Goal: Task Accomplishment & Management: Manage account settings

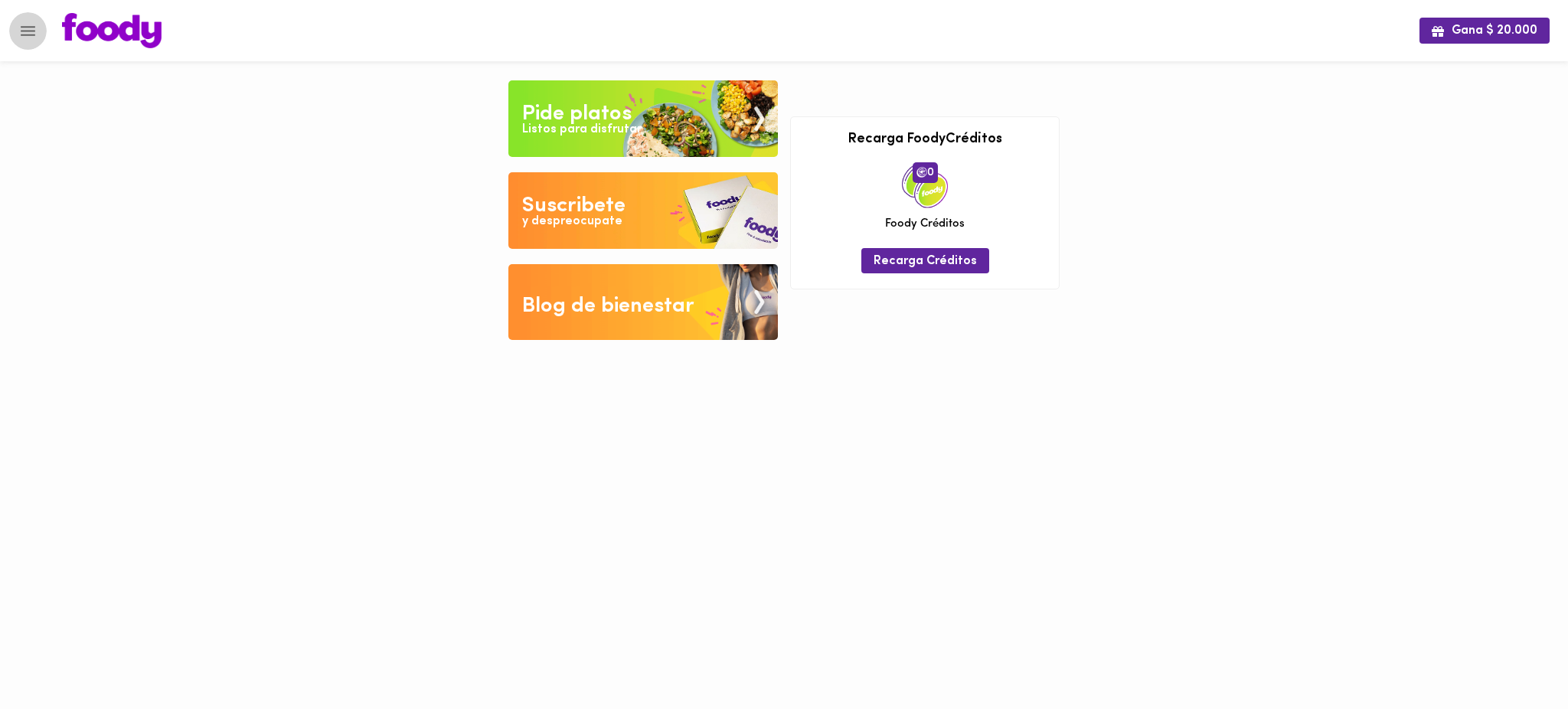
click at [35, 28] on icon "Menu" at bounding box center [28, 31] width 19 height 19
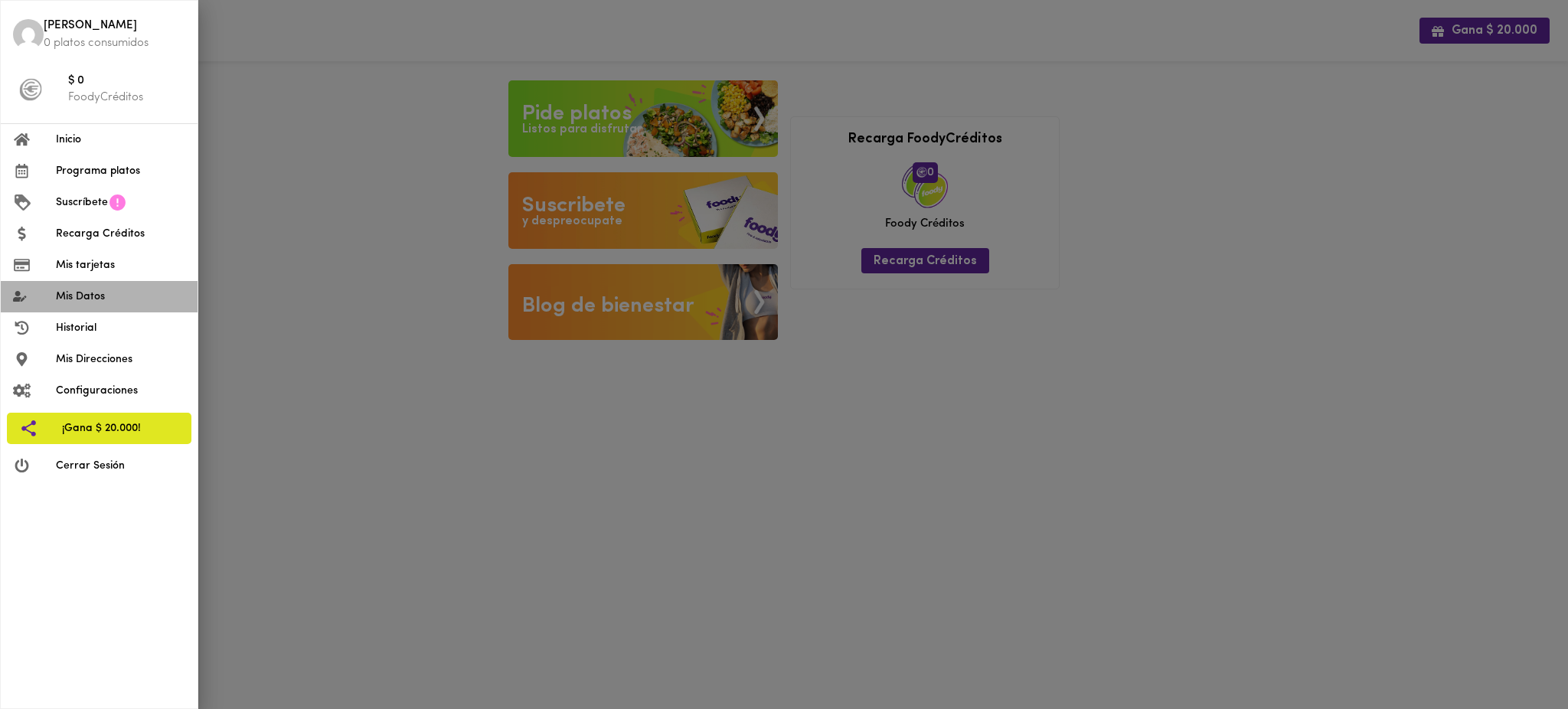
click at [106, 299] on span "Mis Datos" at bounding box center [120, 297] width 129 height 16
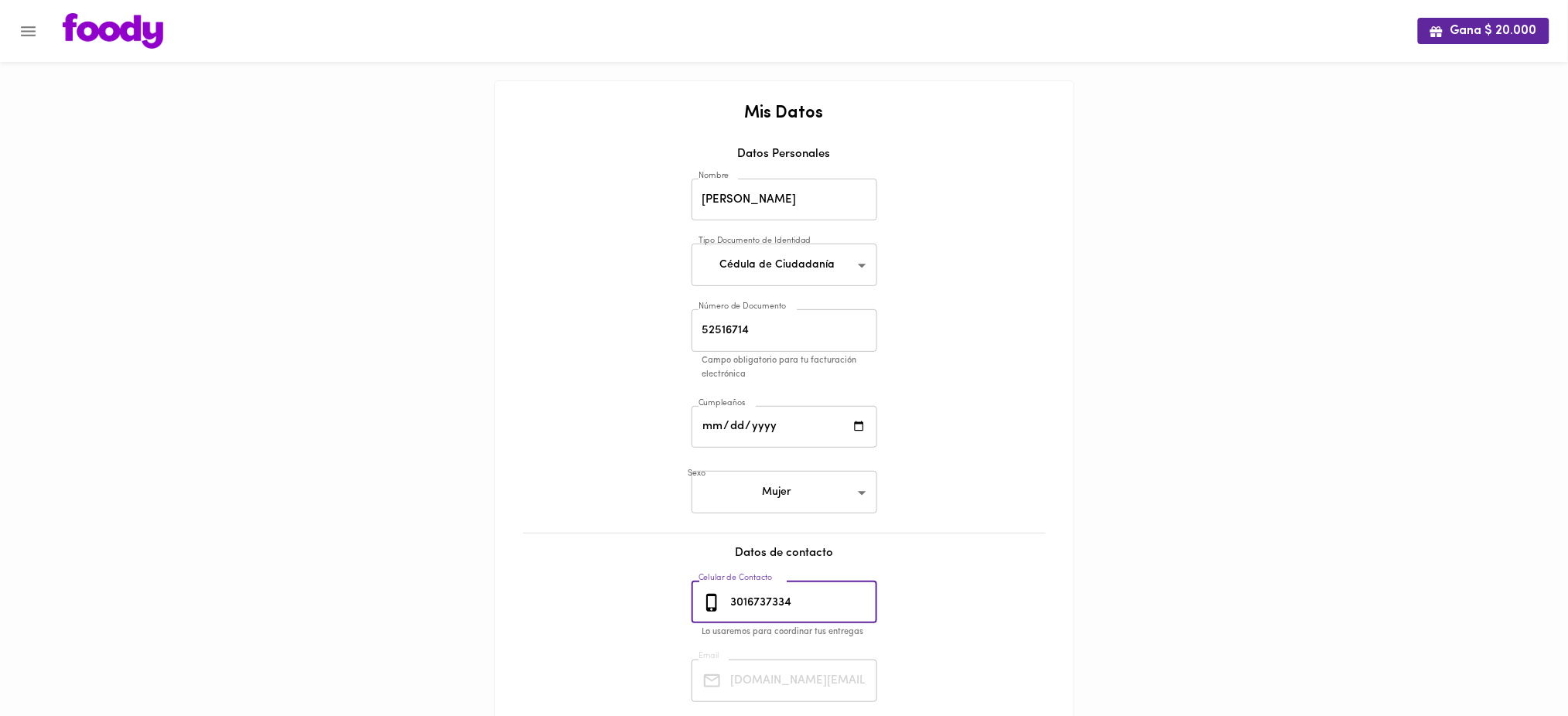
drag, startPoint x: 802, startPoint y: 599, endPoint x: 718, endPoint y: 601, distance: 84.0
click at [718, 601] on div "[PHONE_NUMBER] Celular de Contacto" at bounding box center [784, 603] width 185 height 43
click at [34, 28] on icon "Menu" at bounding box center [29, 31] width 20 height 20
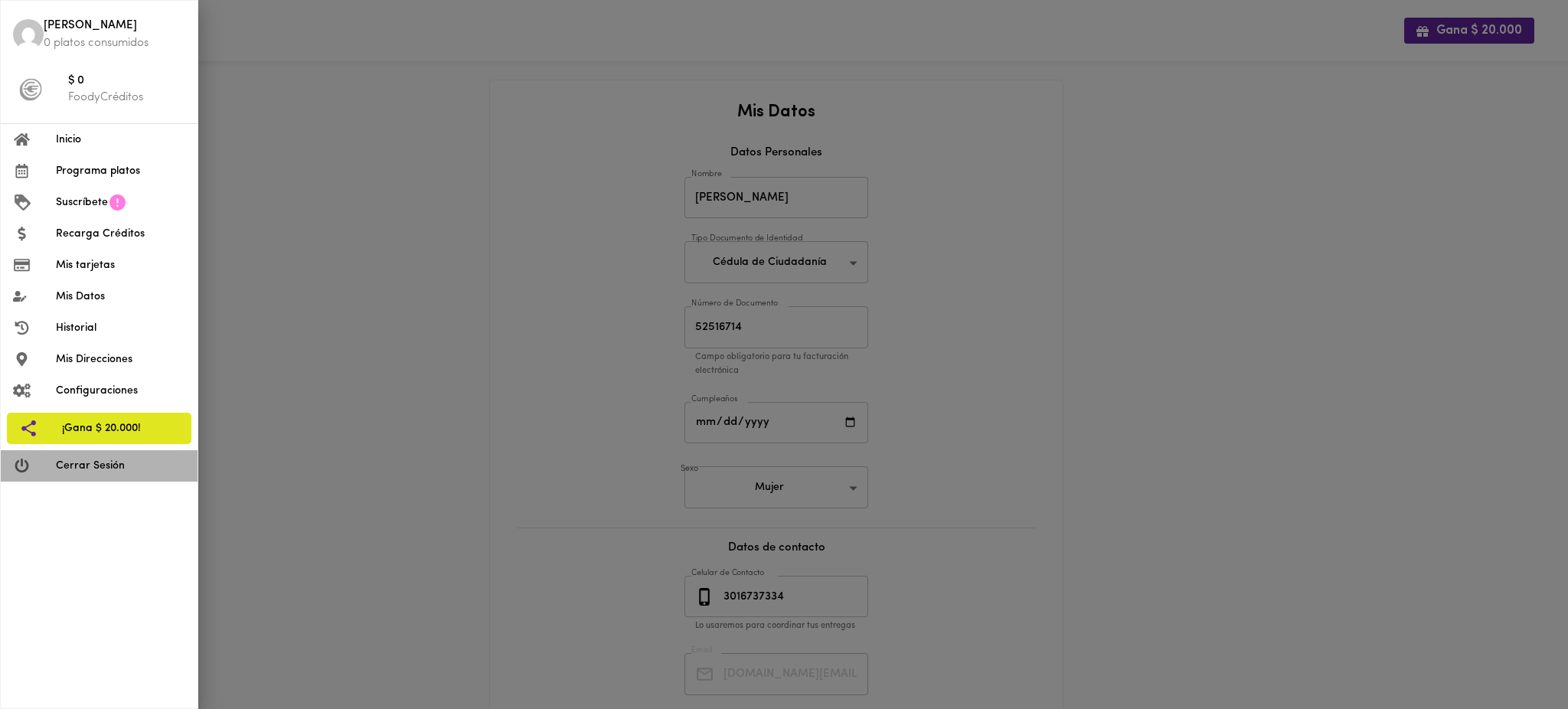
click at [119, 463] on span "Cerrar Sesión" at bounding box center [120, 466] width 129 height 16
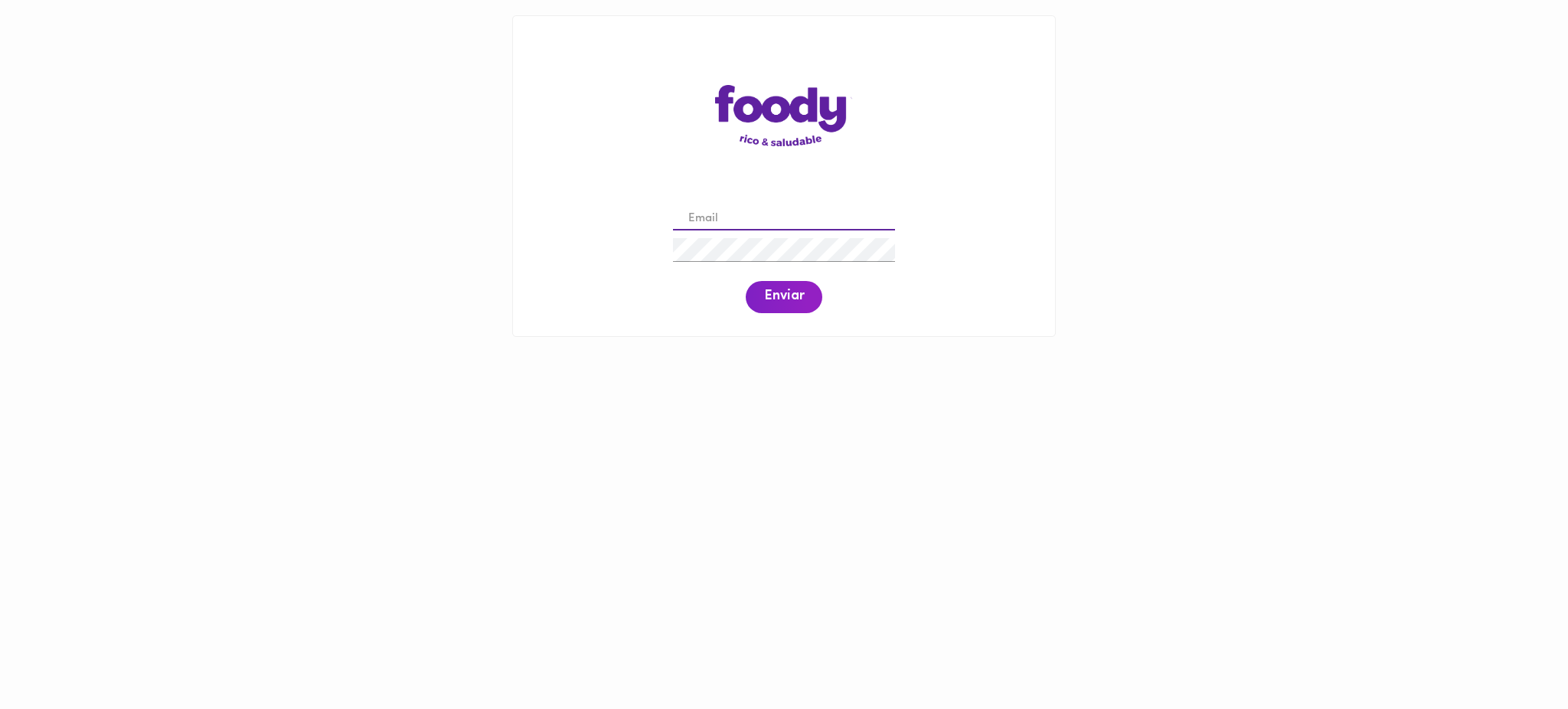
click at [752, 209] on input "email" at bounding box center [784, 219] width 222 height 24
paste input "dhanieljimenez18@gmail.com"
type input "dhanieljimenez18@gmail.com"
click at [793, 300] on span "Enviar" at bounding box center [784, 297] width 40 height 17
